Goal: Task Accomplishment & Management: Manage account settings

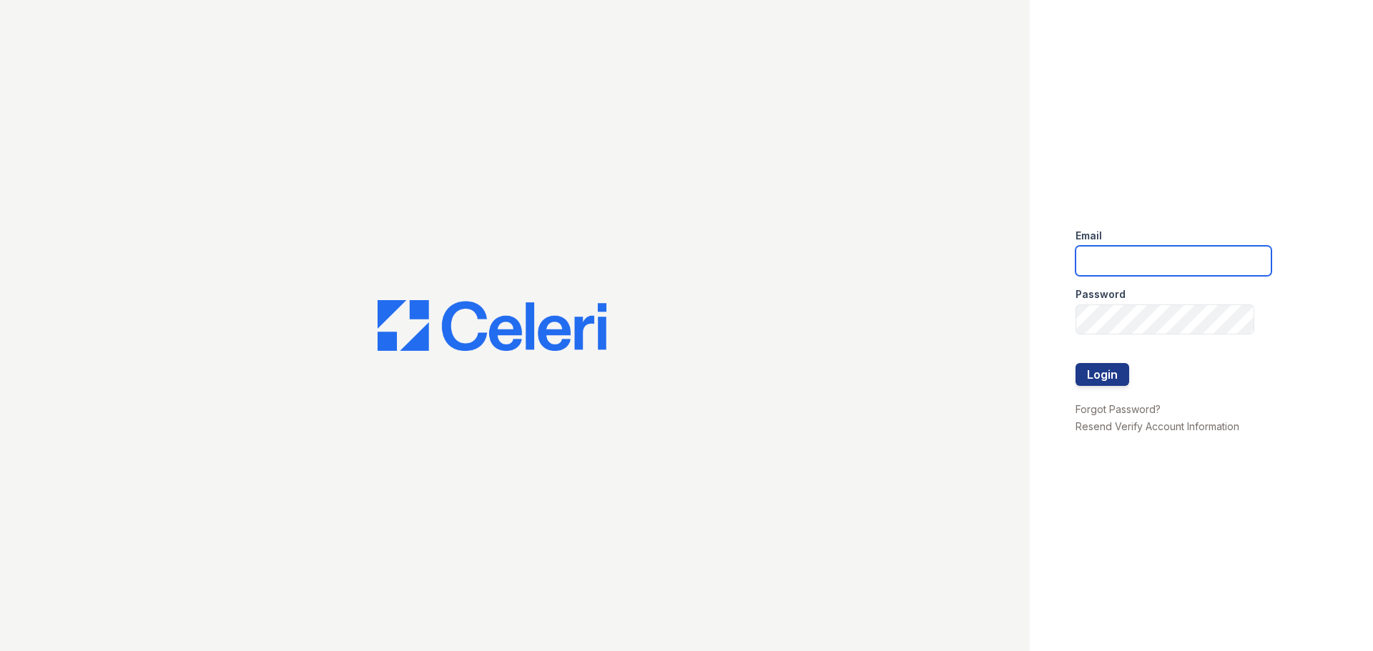
click at [1165, 257] on input "email" at bounding box center [1173, 261] width 196 height 30
click at [1030, 313] on div "Email renew Password Login Forgot Password? Resend Verify Account Information" at bounding box center [1200, 325] width 343 height 651
click at [1146, 252] on input "renew" at bounding box center [1173, 261] width 196 height 30
type input "[EMAIL_ADDRESS][DOMAIN_NAME]"
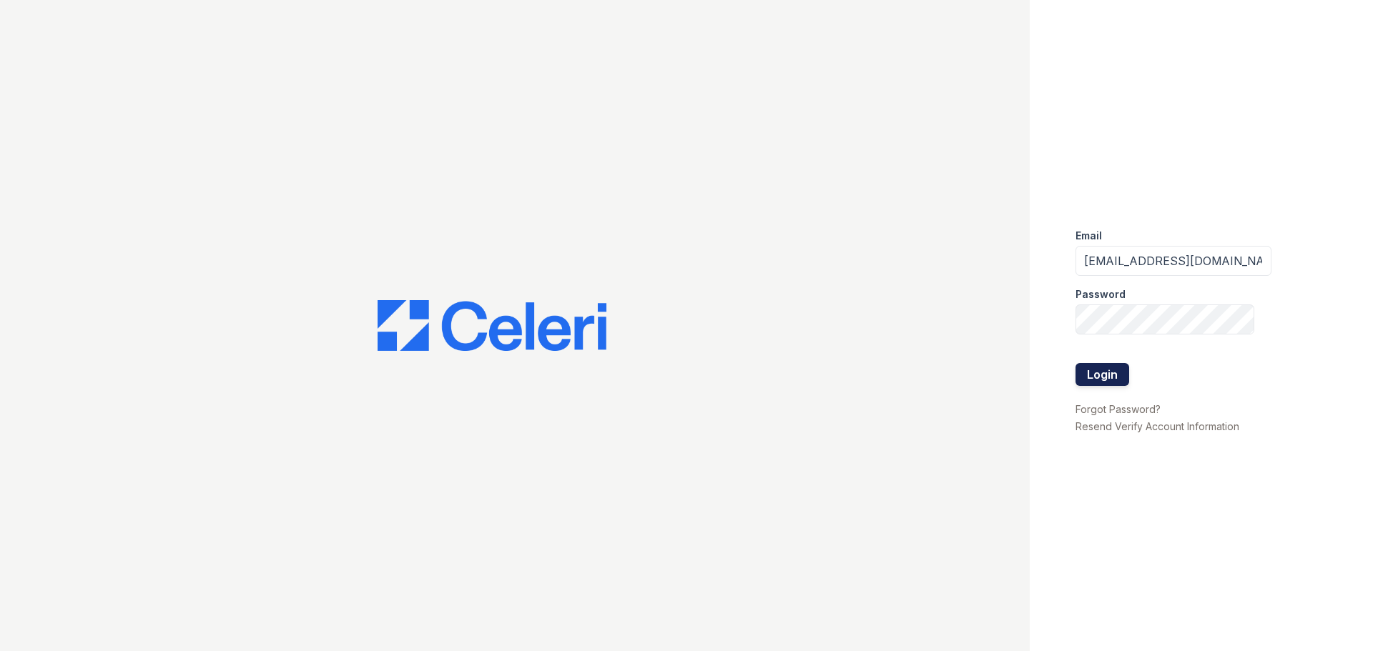
click at [1102, 380] on button "Login" at bounding box center [1102, 374] width 54 height 23
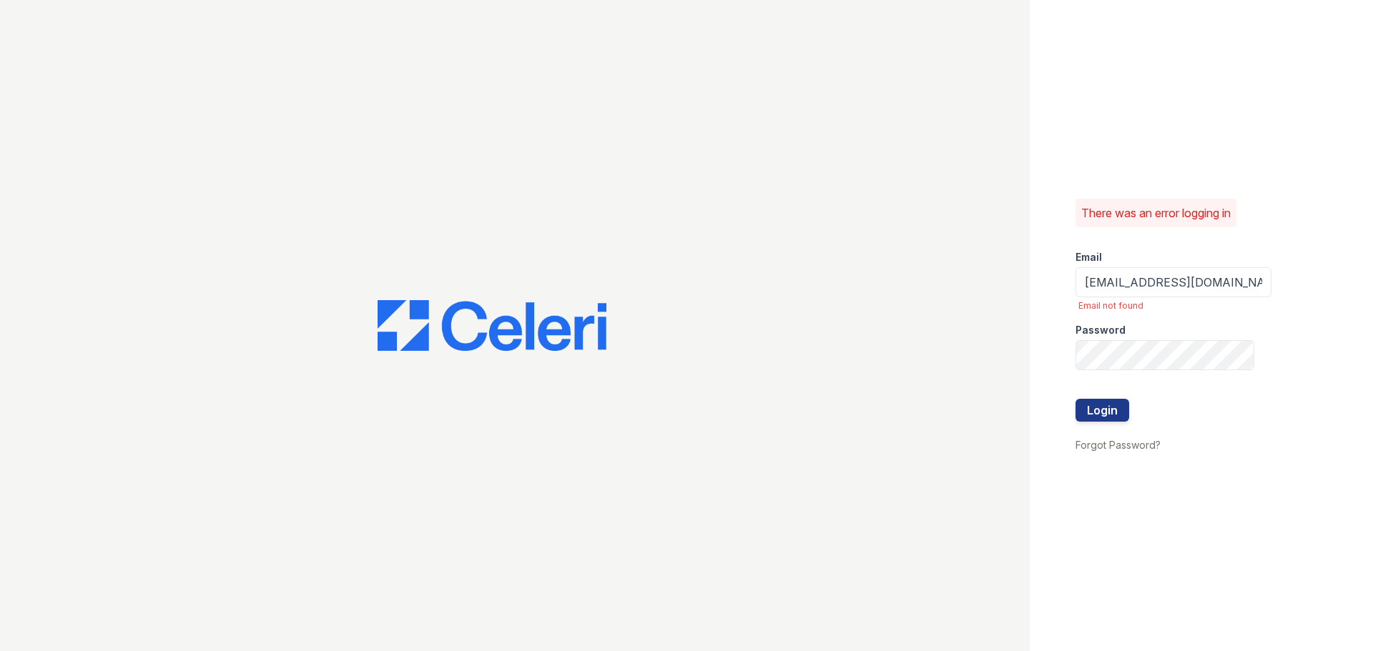
click at [1269, 83] on div "There was an error logging in Email renewvirginia@trinity-pm.com Email not foun…" at bounding box center [1200, 325] width 343 height 651
click at [1157, 285] on input "[EMAIL_ADDRESS][DOMAIN_NAME]" at bounding box center [1173, 282] width 196 height 30
type input "renewvirginiabeach@trinity-pm.com"
click at [1104, 409] on button "Login" at bounding box center [1102, 410] width 54 height 23
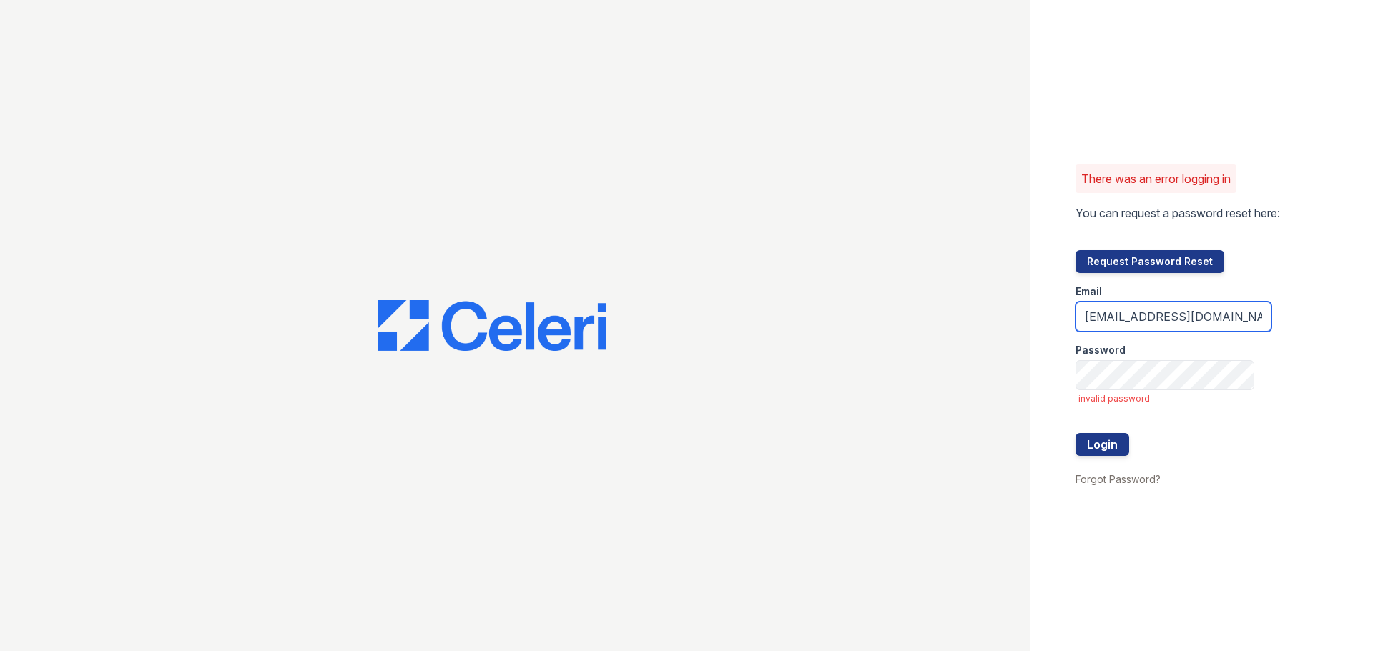
click at [1245, 320] on input "[EMAIL_ADDRESS][DOMAIN_NAME]" at bounding box center [1173, 317] width 196 height 30
